Goal: Find specific page/section: Find specific page/section

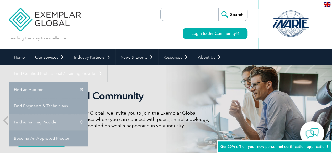
click at [88, 114] on link "Find A Training Provider" at bounding box center [48, 122] width 79 height 16
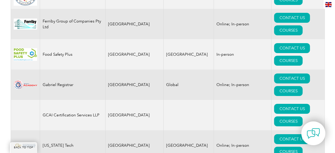
scroll to position [2863, 0]
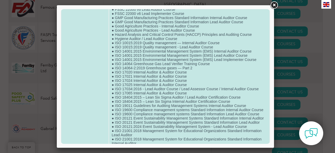
scroll to position [39, 0]
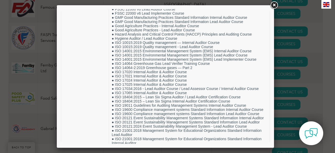
drag, startPoint x: 95, startPoint y: 65, endPoint x: 153, endPoint y: 0, distance: 87.1
click at [153, 2] on div at bounding box center [167, 76] width 335 height 153
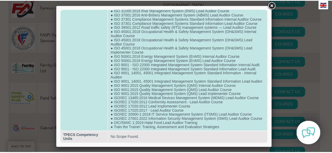
scroll to position [234, 0]
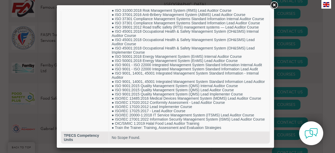
click at [273, 0] on div at bounding box center [167, 76] width 335 height 153
